Goal: Register for event/course

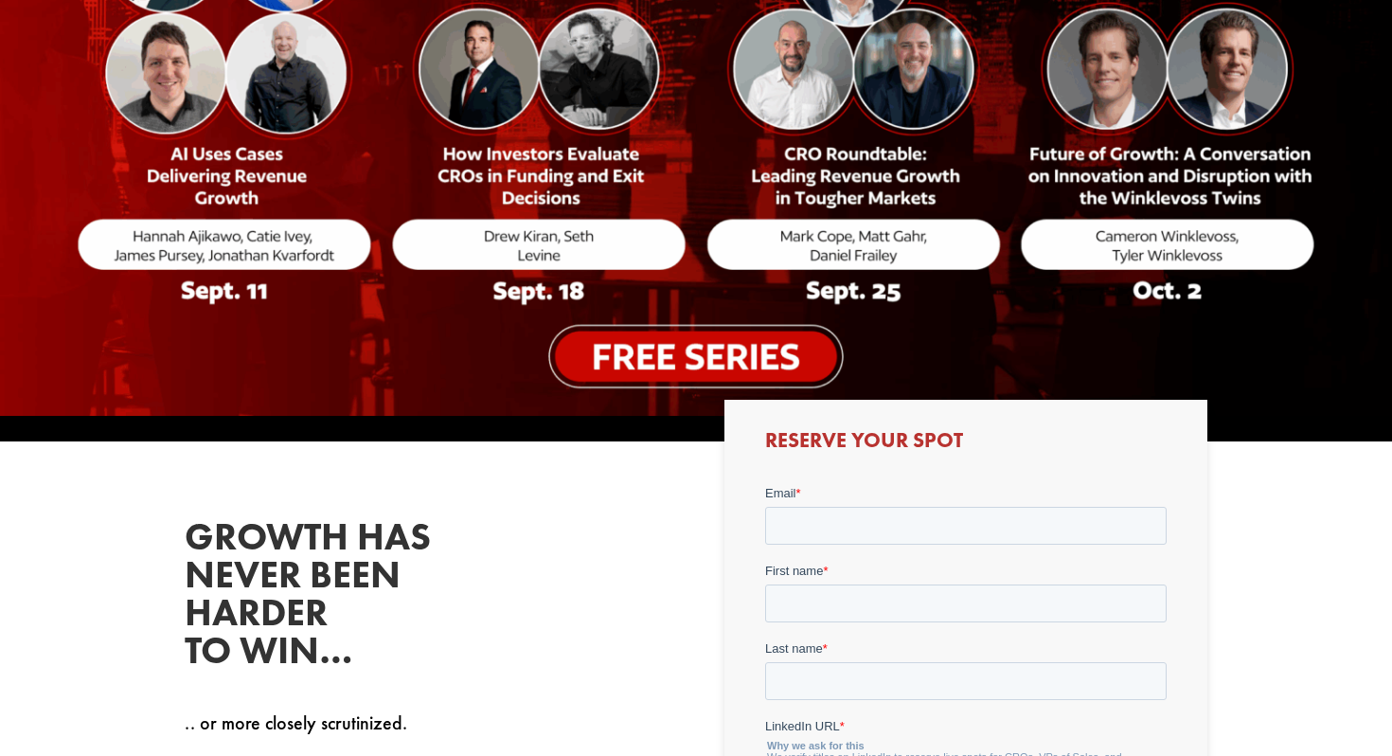
scroll to position [457, 0]
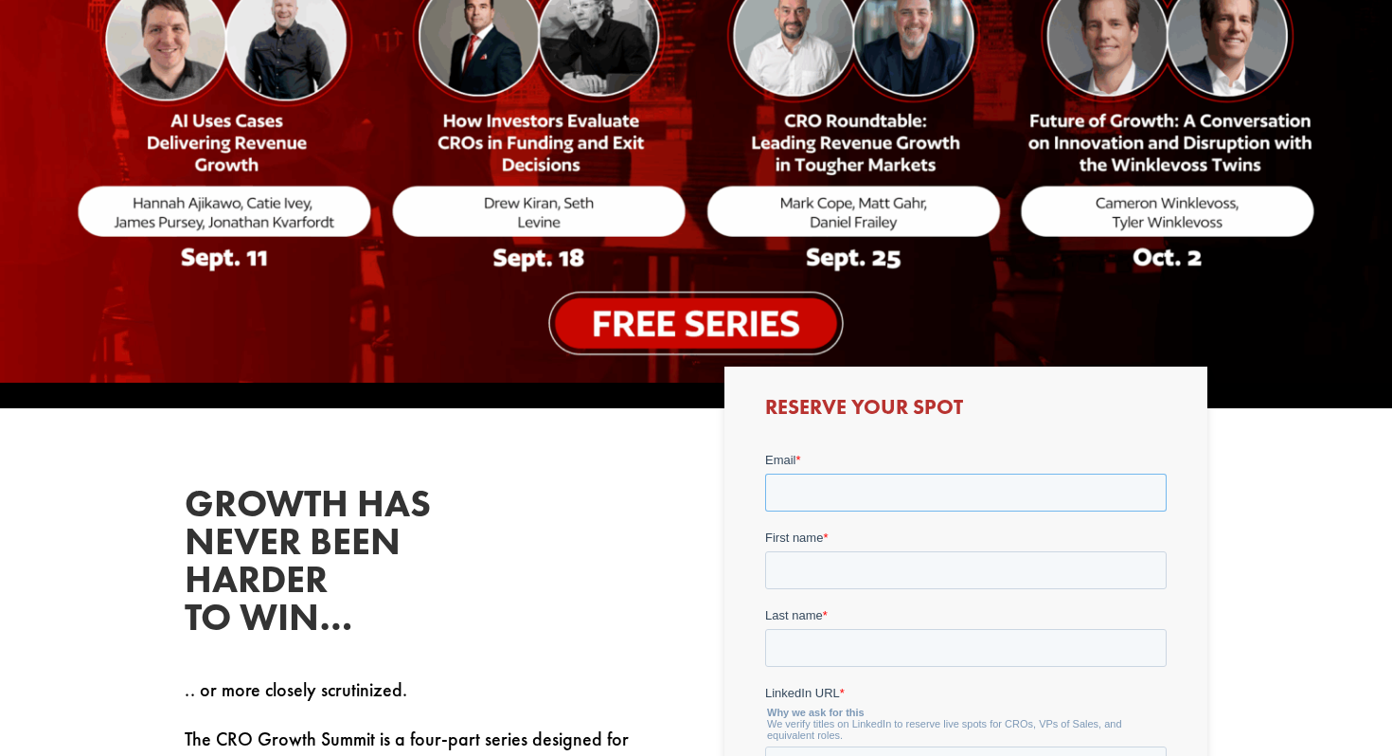
click at [822, 491] on input "Email *" at bounding box center [965, 492] width 402 height 38
type input "[PERSON_NAME][EMAIL_ADDRESS][DOMAIN_NAME]"
type input "[PERSON_NAME]"
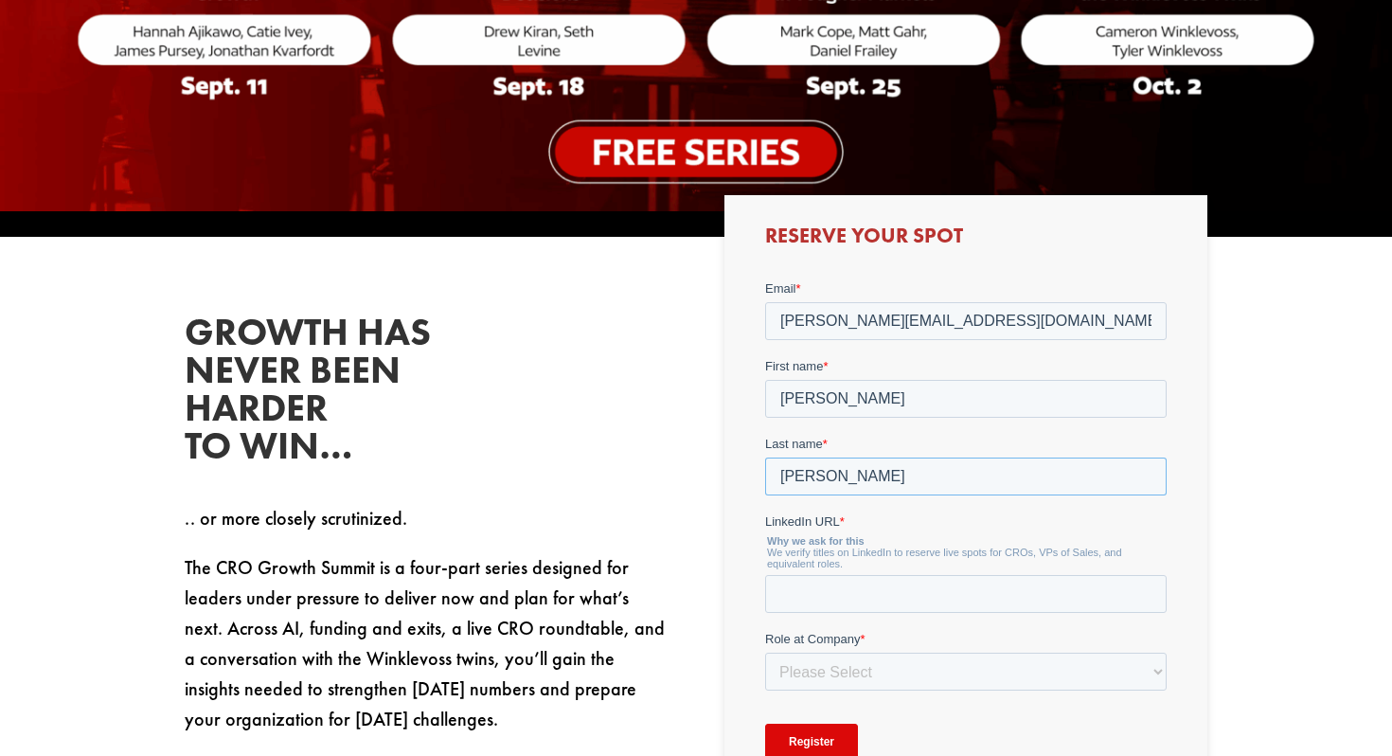
scroll to position [701, 0]
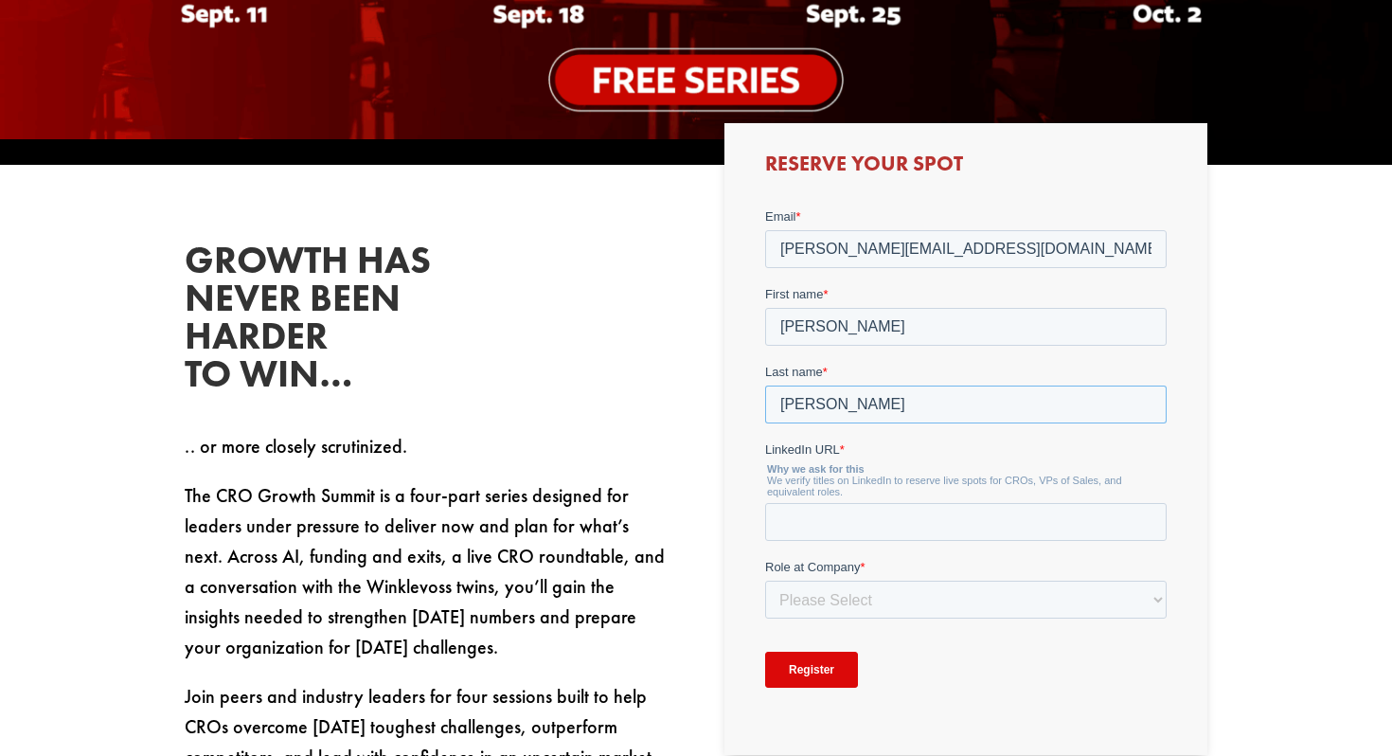
type input "[PERSON_NAME]"
click at [639, 490] on p "The CRO Growth Summit is a four-part series designed for leaders under pressure…" at bounding box center [426, 580] width 483 height 201
click at [850, 606] on select "Please Select C-Level (CRO, CSO, etc) Senior Leadership (VP of Sales, VP of Ena…" at bounding box center [965, 599] width 402 height 38
select select "Senior Leadership (VP of Sales, VP of Enablement, etc)"
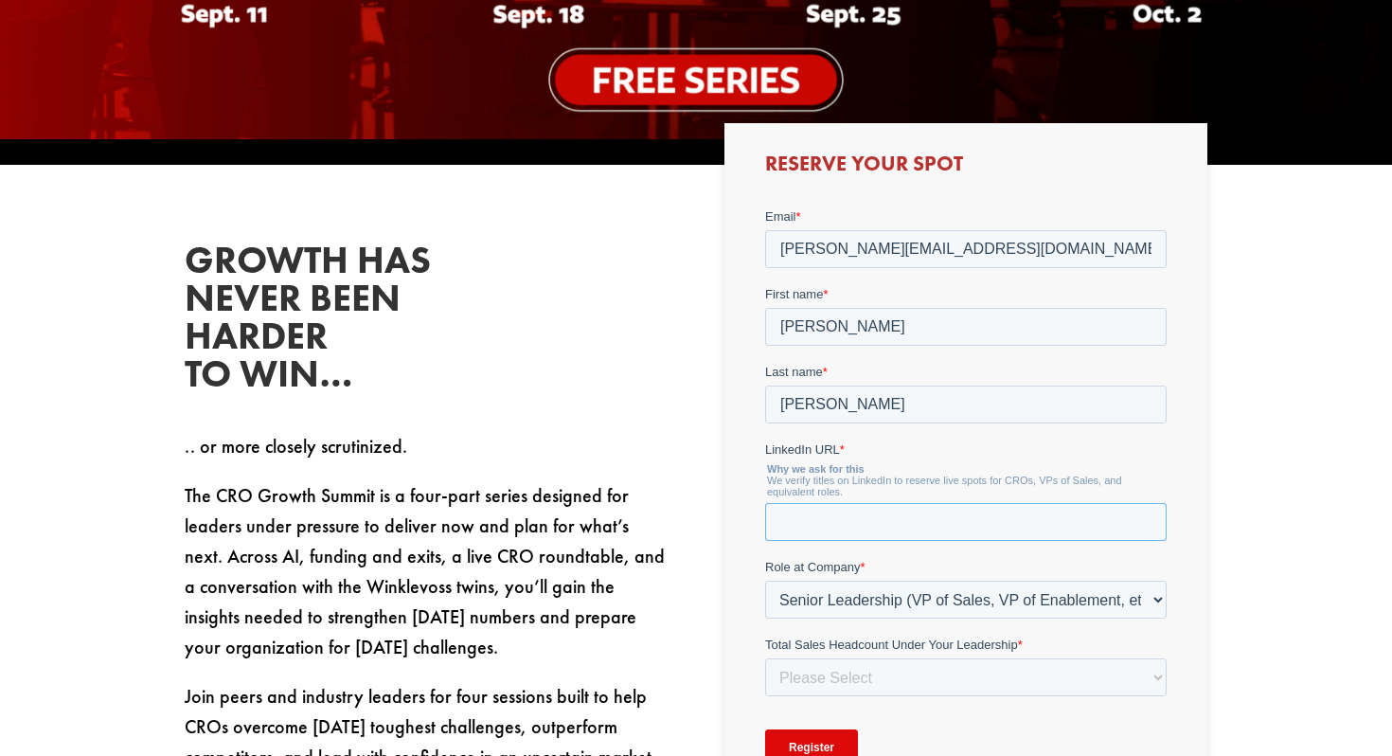
click at [876, 527] on input "LinkedIn URL *" at bounding box center [965, 522] width 402 height 38
paste input "[URL][DOMAIN_NAME][PERSON_NAME]"
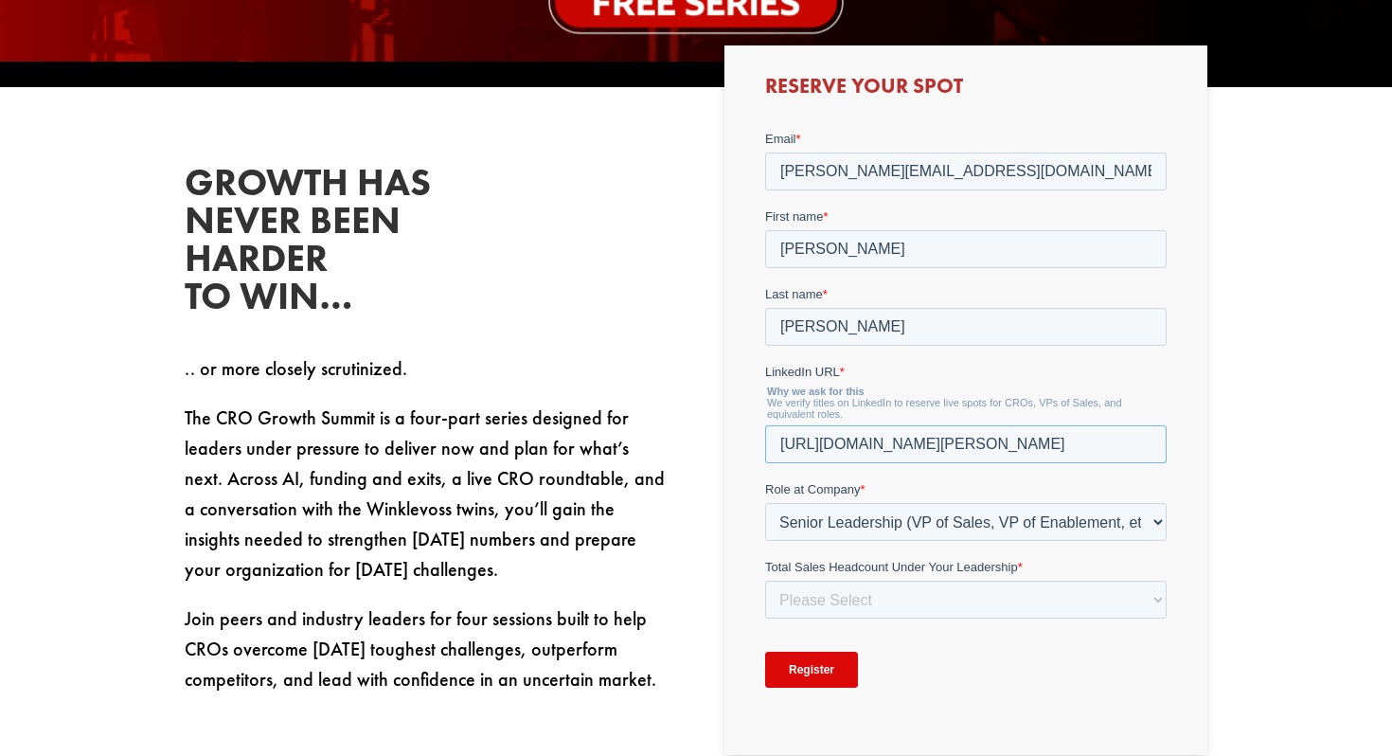
scroll to position [794, 0]
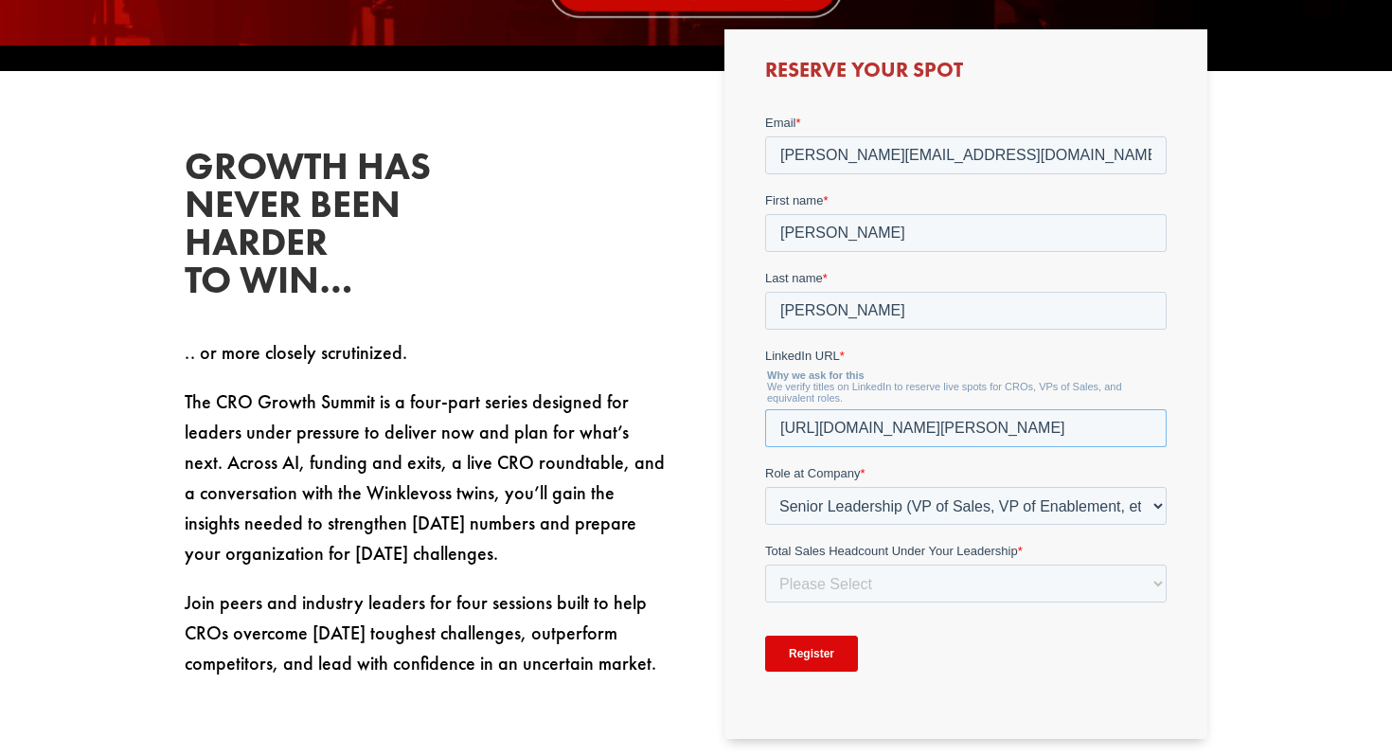
type input "[URL][DOMAIN_NAME][PERSON_NAME]"
click at [924, 595] on select "Please Select Just Me 1-9 [PHONE_NUMBER] [PHONE_NUMBER]+" at bounding box center [965, 583] width 402 height 38
select select "10-19"
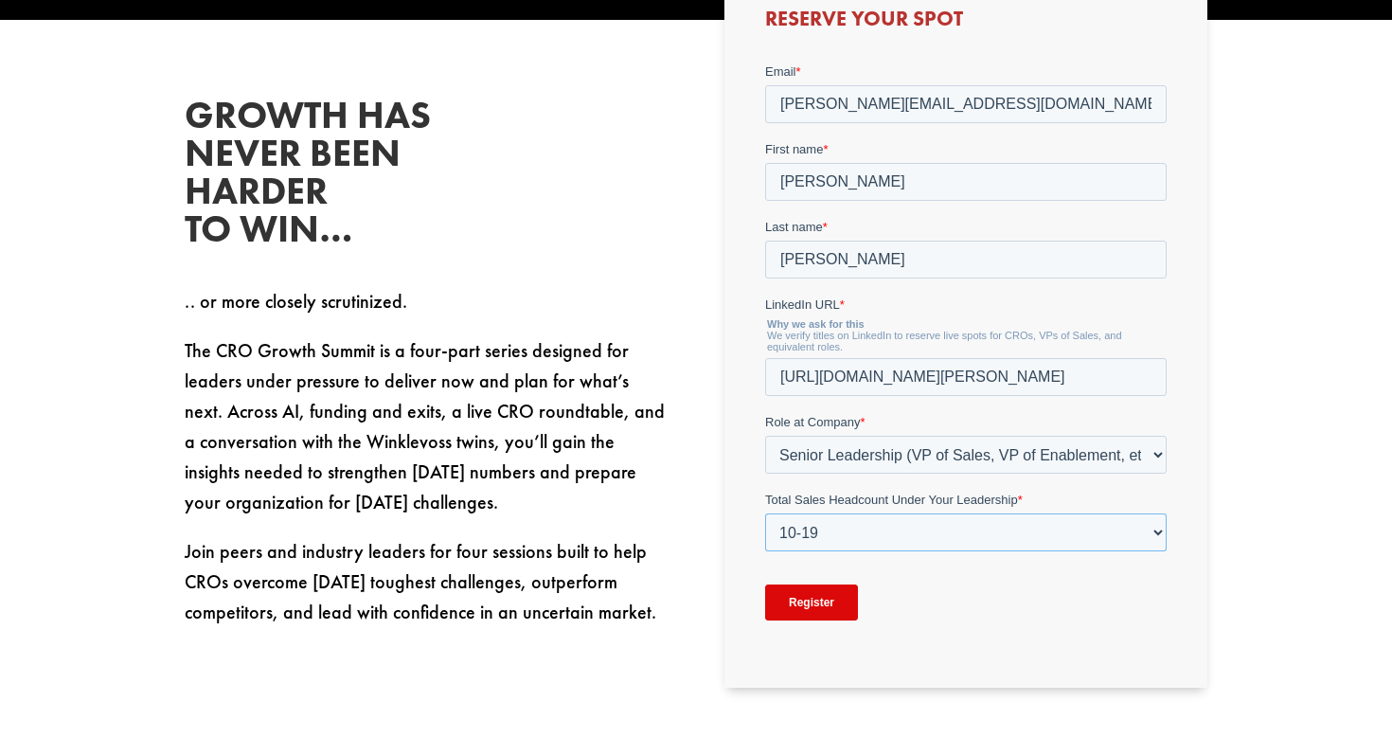
scroll to position [859, 0]
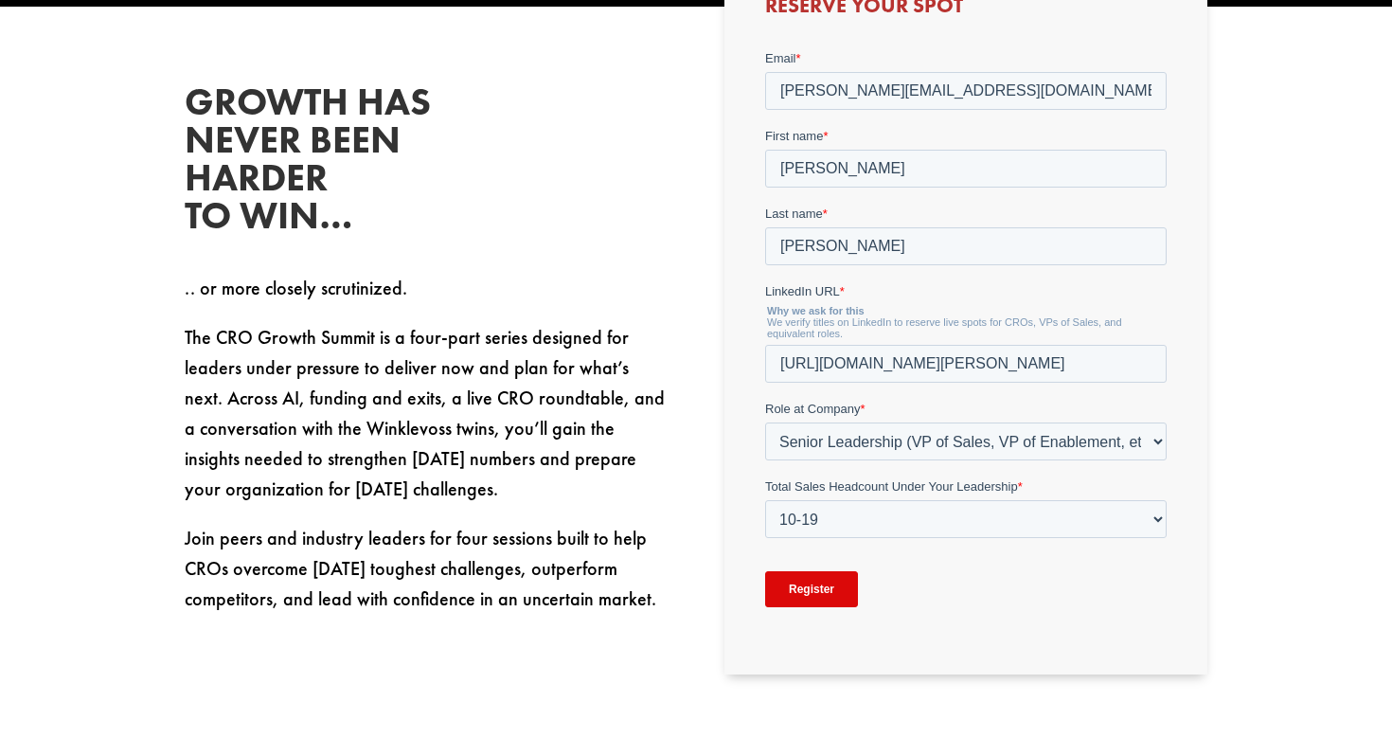
click at [812, 592] on input "Register" at bounding box center [810, 589] width 93 height 36
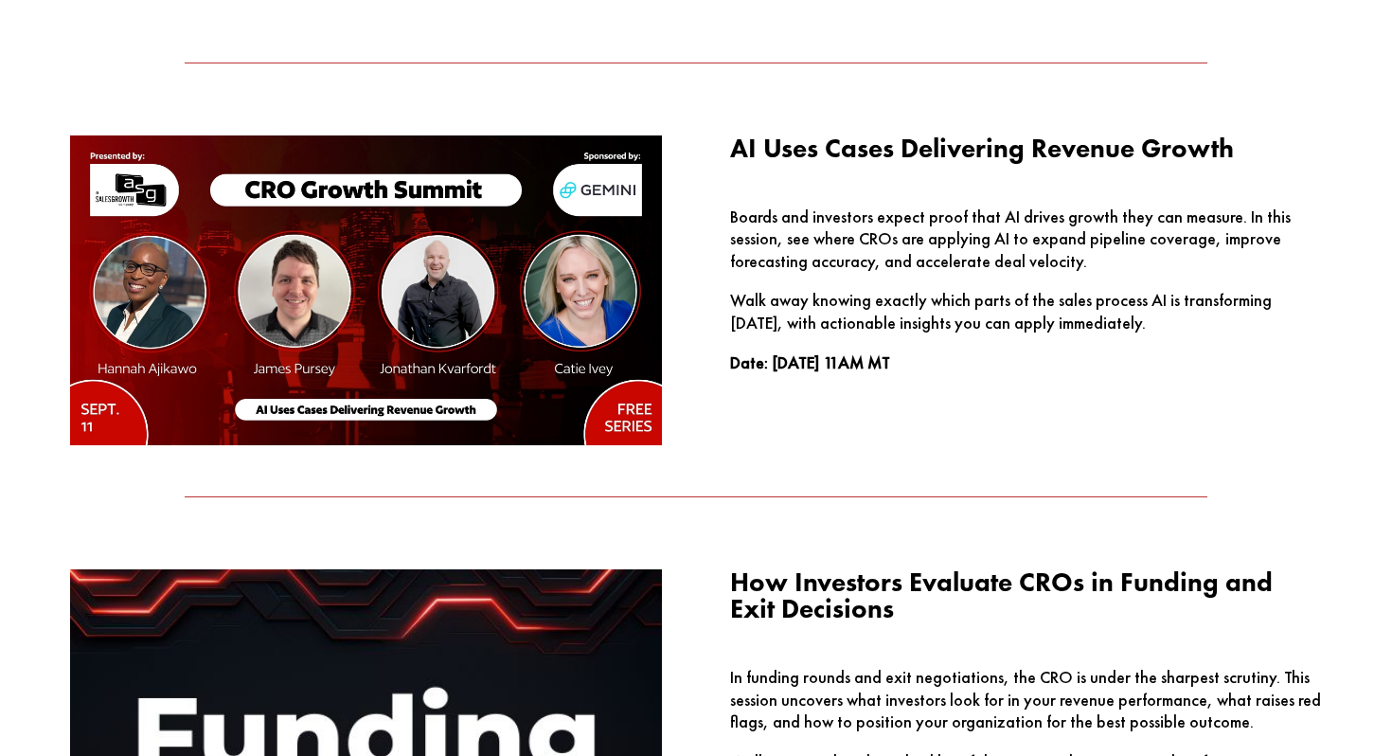
scroll to position [1599, 0]
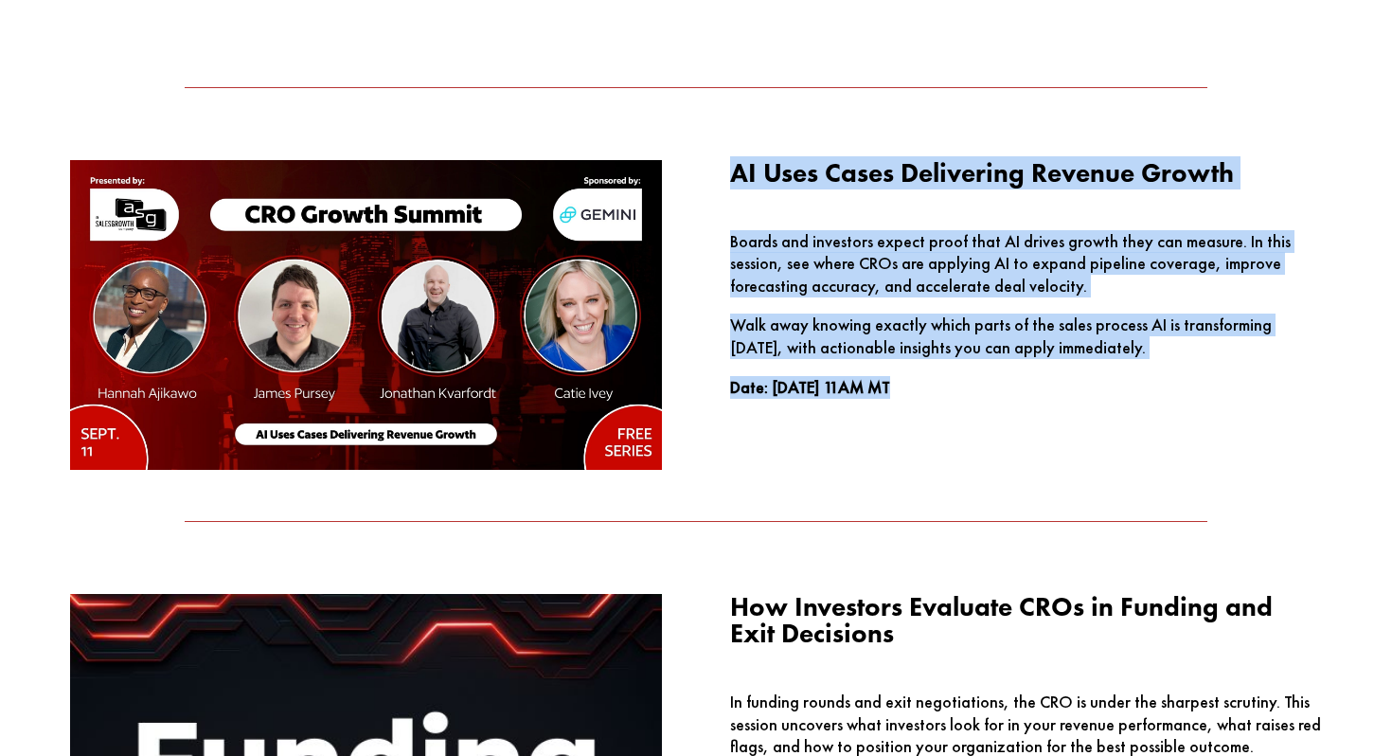
drag, startPoint x: 734, startPoint y: 169, endPoint x: 955, endPoint y: 388, distance: 312.0
click at [955, 388] on div "AI Uses Cases Delivering Revenue Growth Boards and investors expect proof that …" at bounding box center [1026, 279] width 592 height 239
copy div "AI Uses Cases Delivering Revenue Growth Boards and investors expect proof that …"
